Goal: Task Accomplishment & Management: Complete application form

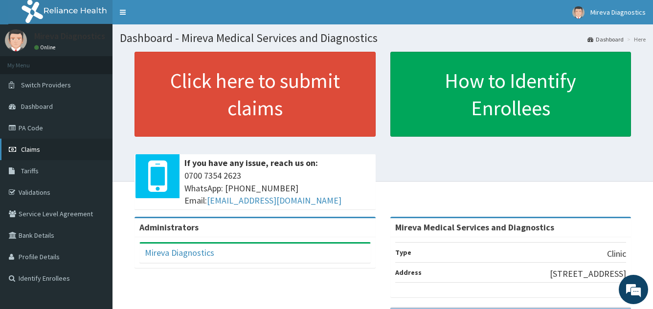
click at [42, 148] on link "Claims" at bounding box center [56, 150] width 112 height 22
click at [25, 148] on span "Claims" at bounding box center [30, 149] width 19 height 9
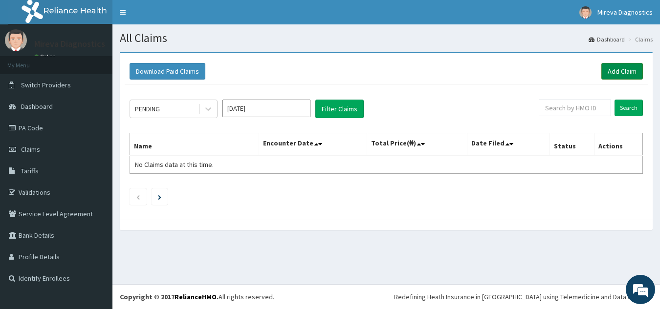
click at [615, 72] on link "Add Claim" at bounding box center [622, 71] width 42 height 17
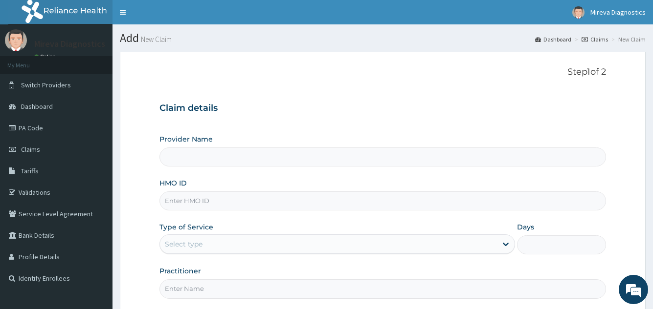
click at [338, 110] on h3 "Claim details" at bounding box center [382, 108] width 446 height 11
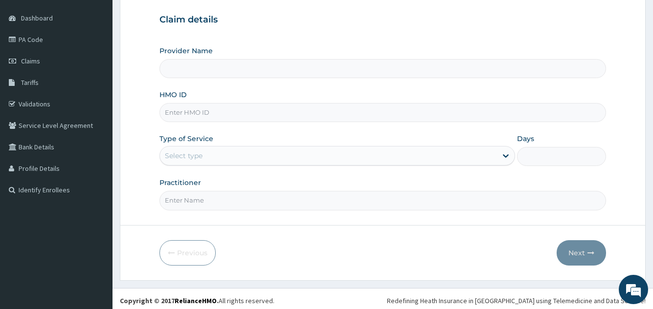
scroll to position [92, 0]
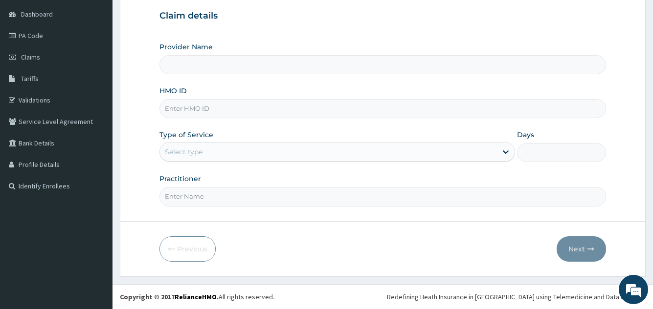
type input "Mireva Medical Services and Diagnostics"
click at [272, 113] on input "HMO ID" at bounding box center [382, 108] width 446 height 19
click at [313, 158] on div "Select type" at bounding box center [328, 152] width 336 height 16
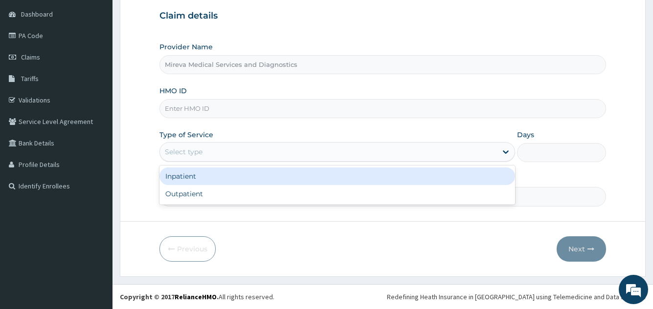
click at [313, 158] on div "Select type" at bounding box center [328, 152] width 336 height 16
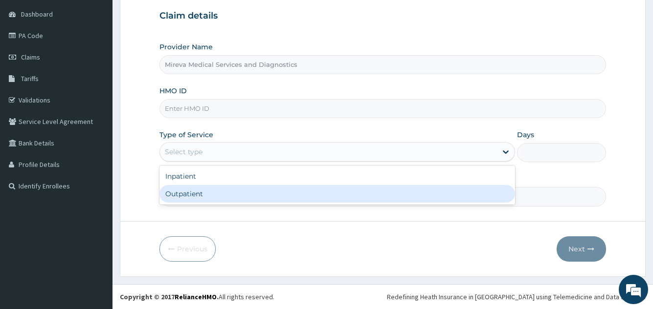
click at [245, 194] on div "Outpatient" at bounding box center [336, 194] width 355 height 18
type input "1"
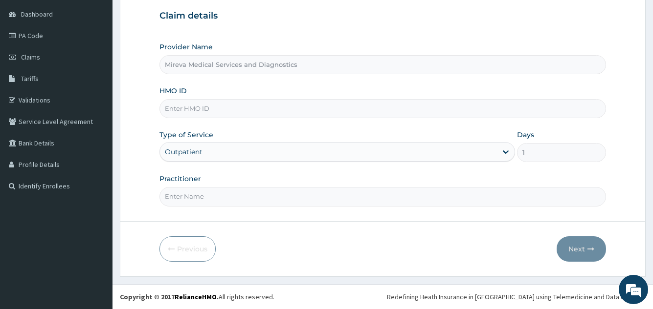
click at [253, 110] on input "HMO ID" at bounding box center [382, 108] width 446 height 19
type input "NEM/10137/A"
click at [245, 197] on input "Practitioner" at bounding box center [382, 196] width 446 height 19
type input "DR ZITE"
click at [577, 247] on button "Next" at bounding box center [580, 249] width 49 height 25
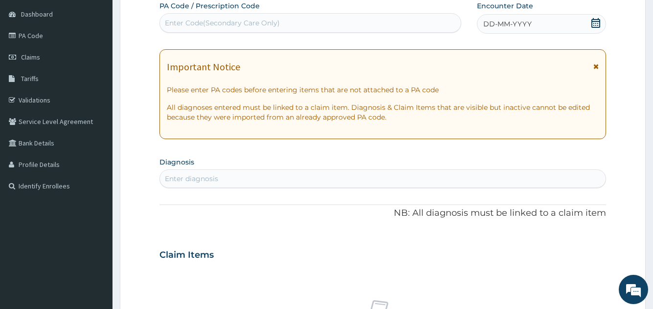
click at [359, 23] on div "Enter Code(Secondary Care Only)" at bounding box center [310, 23] width 300 height 16
click at [358, 23] on div "Enter Code(Secondary Care Only)" at bounding box center [310, 23] width 300 height 16
click at [285, 24] on div "Enter Code(Secondary Care Only)" at bounding box center [310, 23] width 300 height 16
click at [296, 21] on div "Enter Code(Secondary Care Only)" at bounding box center [310, 23] width 300 height 16
paste input "PA/5B3046"
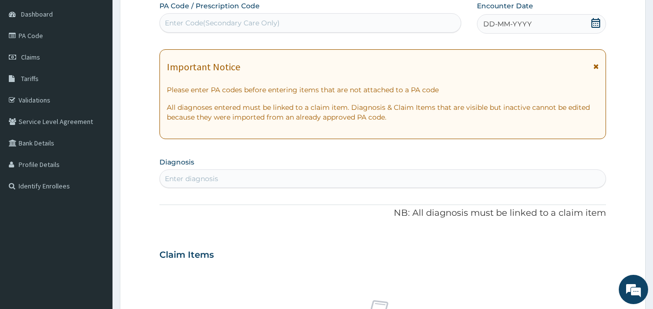
type input "PA/5B3046"
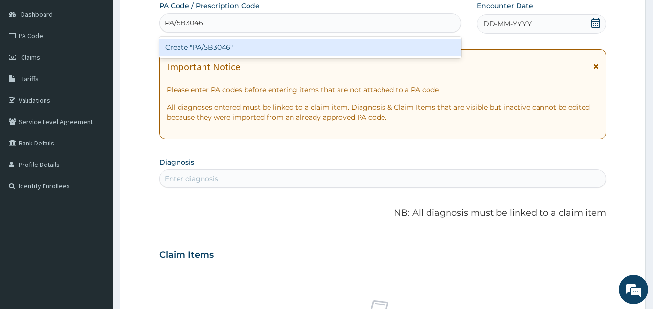
click at [278, 49] on div "Create "PA/5B3046"" at bounding box center [309, 48] width 301 height 18
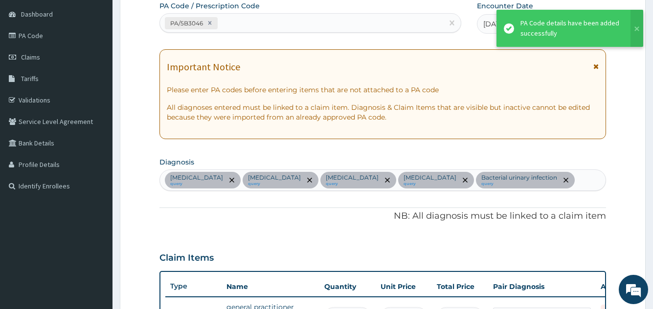
scroll to position [432, 0]
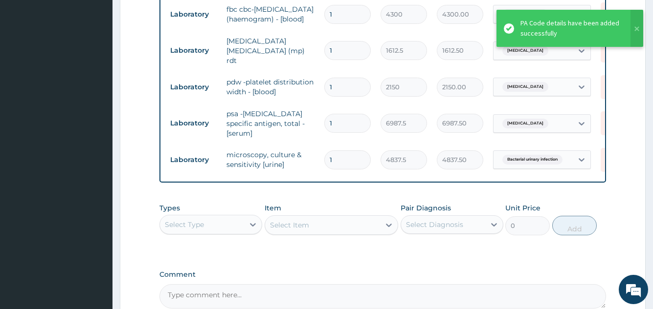
click at [124, 162] on form "Step 2 of 2 PA Code / Prescription Code PA/5B3046 Encounter Date 16-09-2025 Imp…" at bounding box center [383, -1] width 526 height 759
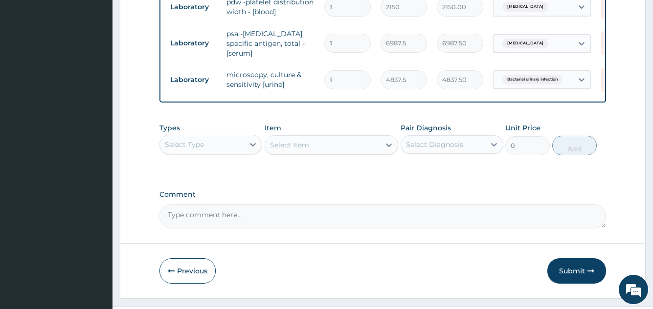
scroll to position [528, 0]
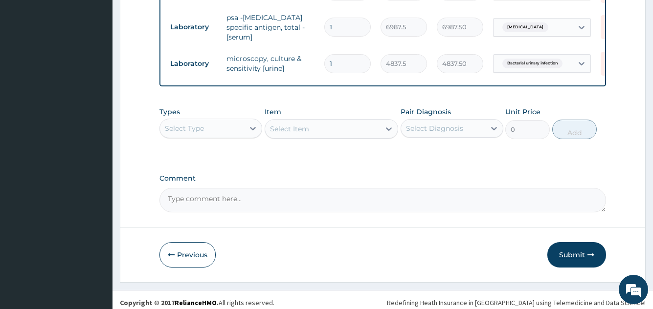
click at [569, 258] on button "Submit" at bounding box center [576, 254] width 59 height 25
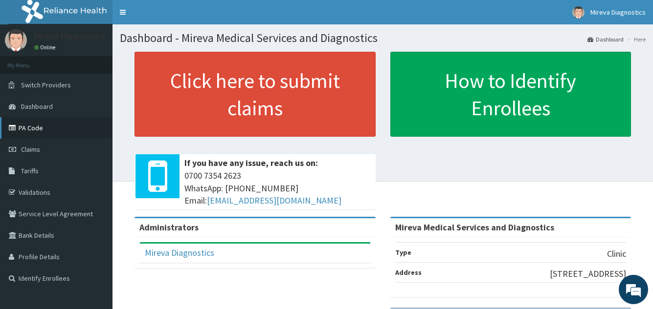
click at [60, 129] on link "PA Code" at bounding box center [56, 128] width 112 height 22
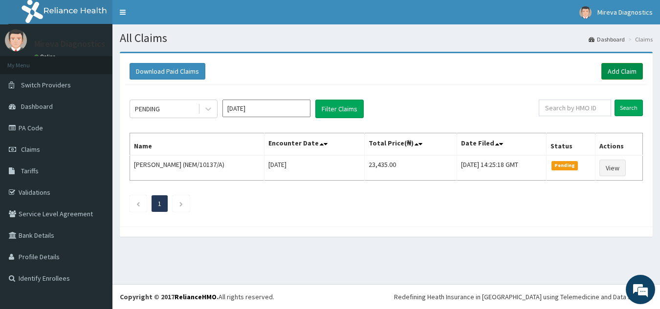
click at [618, 70] on link "Add Claim" at bounding box center [622, 71] width 42 height 17
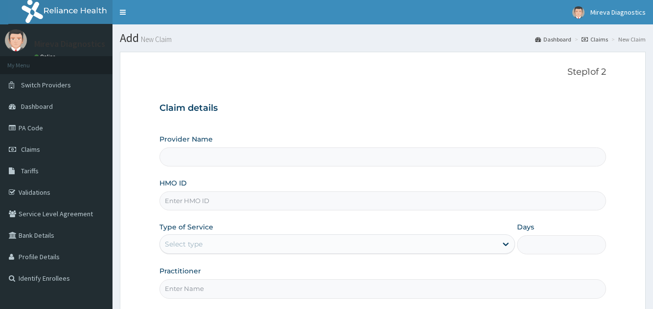
click at [366, 154] on input "Provider Name" at bounding box center [382, 157] width 446 height 19
click at [327, 202] on input "HMO ID" at bounding box center [382, 201] width 446 height 19
type input "Mireva Medical Services and Diagnostics"
type input "NEM/10137/A"
click at [283, 217] on div "Provider Name Mireva Medical Services and Diagnostics HMO ID NEM/10137/A Type o…" at bounding box center [382, 216] width 446 height 164
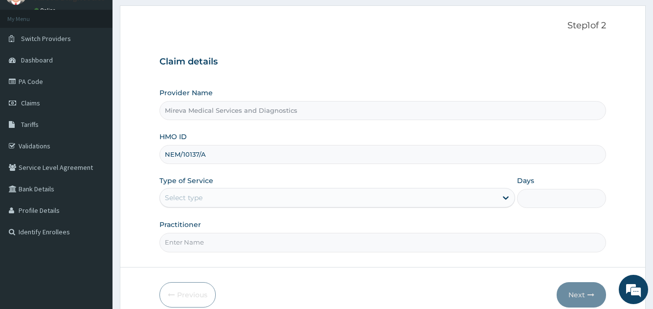
scroll to position [92, 0]
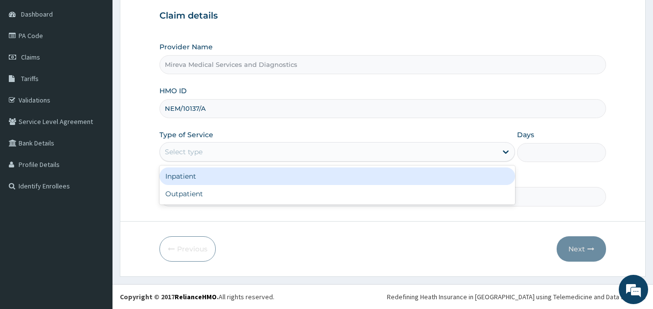
click at [331, 150] on div "Select type" at bounding box center [328, 152] width 336 height 16
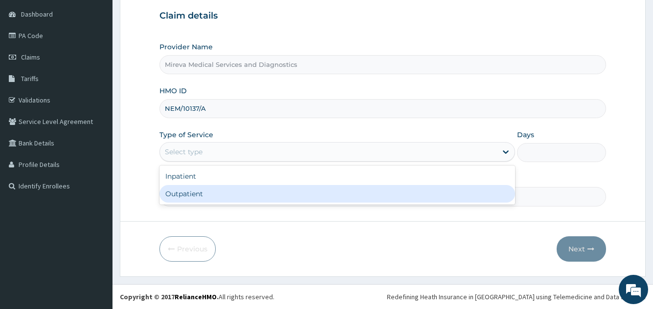
click at [213, 198] on div "Outpatient" at bounding box center [336, 194] width 355 height 18
type input "1"
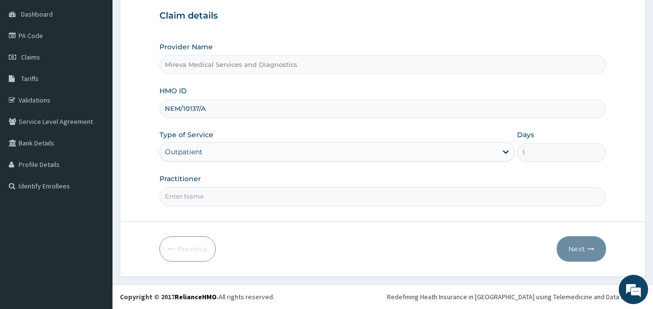
click at [227, 198] on input "Practitioner" at bounding box center [382, 196] width 446 height 19
type input "DR ZITE"
click at [581, 247] on button "Next" at bounding box center [580, 249] width 49 height 25
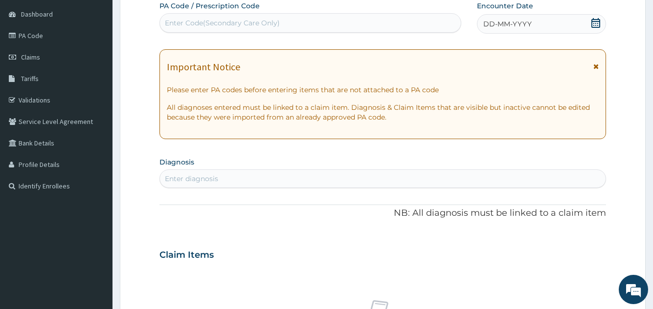
click at [371, 21] on div "Enter Code(Secondary Care Only)" at bounding box center [310, 23] width 300 height 16
paste input "PA/0D0883"
type input "PA/0D0883"
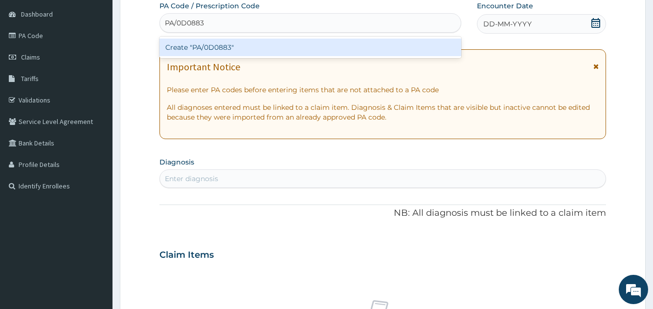
click at [336, 45] on div "Create "PA/0D0883"" at bounding box center [309, 48] width 301 height 18
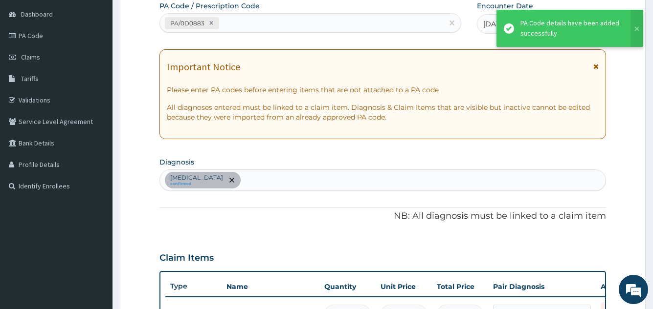
scroll to position [320, 0]
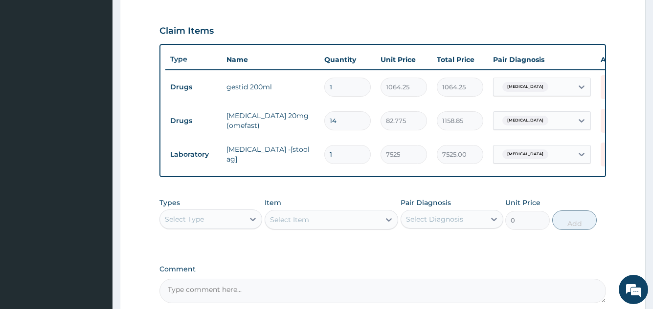
click at [445, 23] on div "Claim Items" at bounding box center [382, 28] width 446 height 25
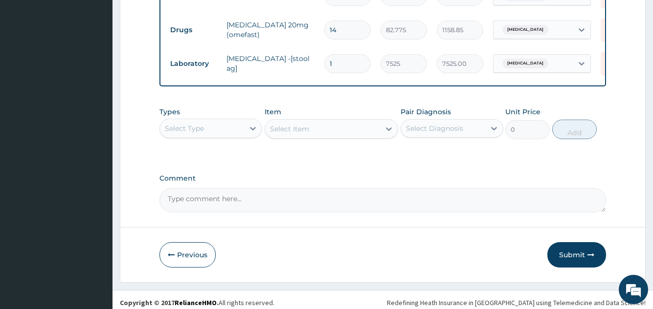
scroll to position [424, 0]
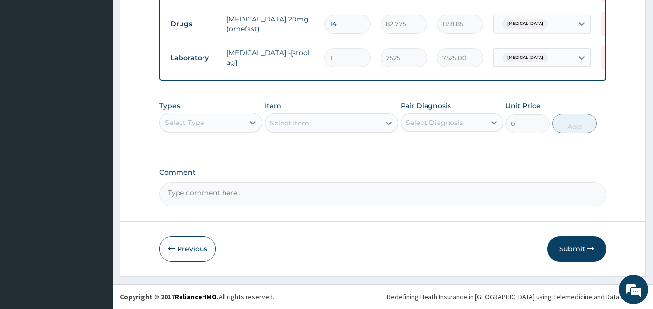
click at [576, 250] on button "Submit" at bounding box center [576, 249] width 59 height 25
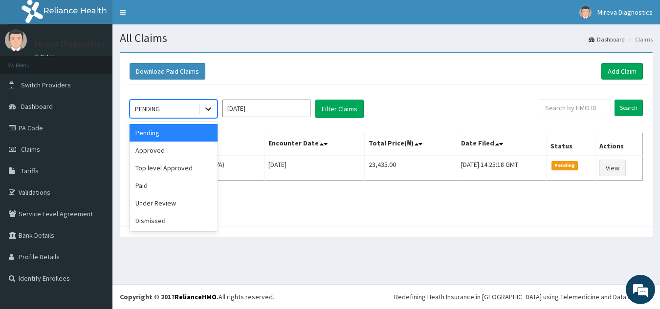
click at [207, 108] on icon at bounding box center [208, 109] width 10 height 10
click at [177, 154] on div "Approved" at bounding box center [174, 151] width 88 height 18
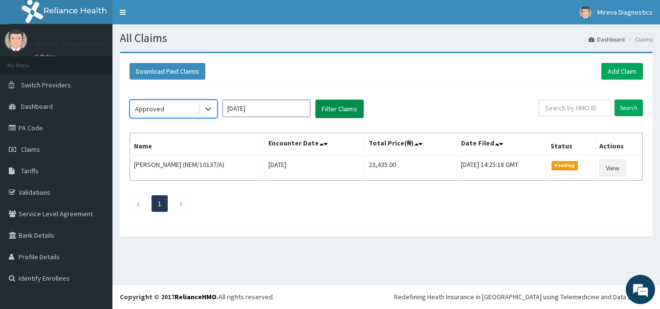
click at [335, 107] on button "Filter Claims" at bounding box center [339, 109] width 48 height 19
